Goal: Find specific page/section: Find specific page/section

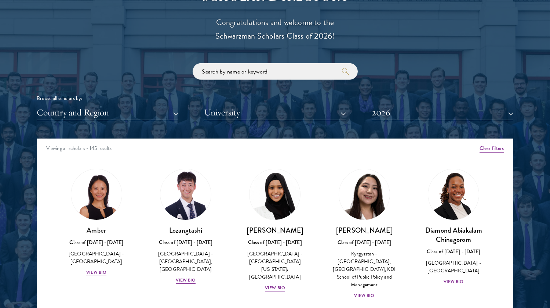
scroll to position [889, 0]
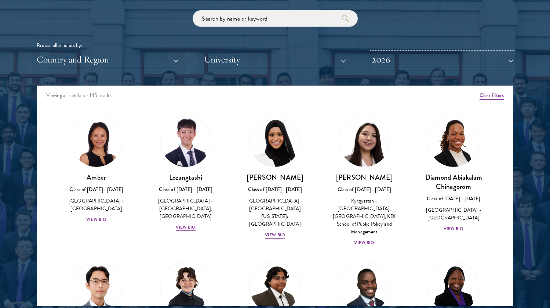
click at [380, 65] on button "2026" at bounding box center [443, 59] width 142 height 15
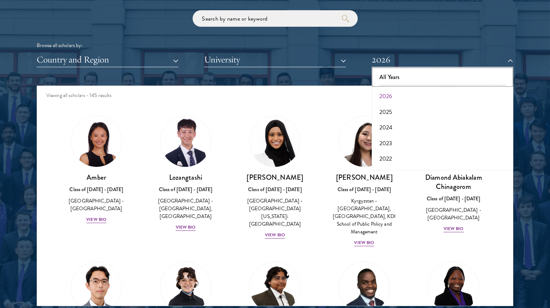
click at [389, 80] on button "All Years" at bounding box center [442, 76] width 137 height 15
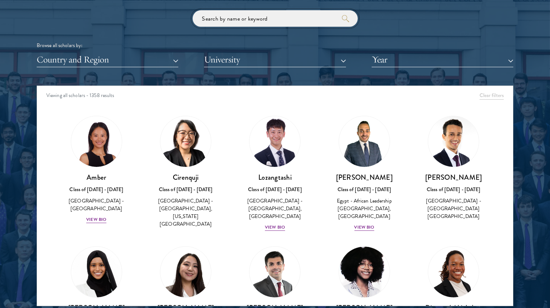
click at [228, 17] on input "search" at bounding box center [275, 18] width 165 height 17
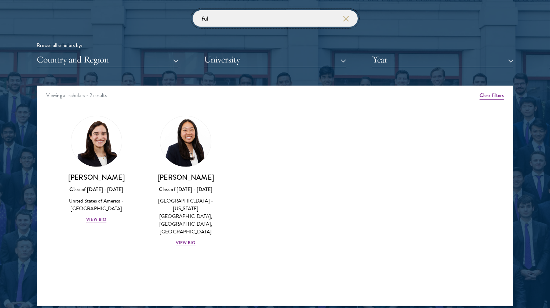
type input "ful"
click at [349, 17] on button "button" at bounding box center [345, 18] width 7 height 7
